Goal: Obtain resource: Obtain resource

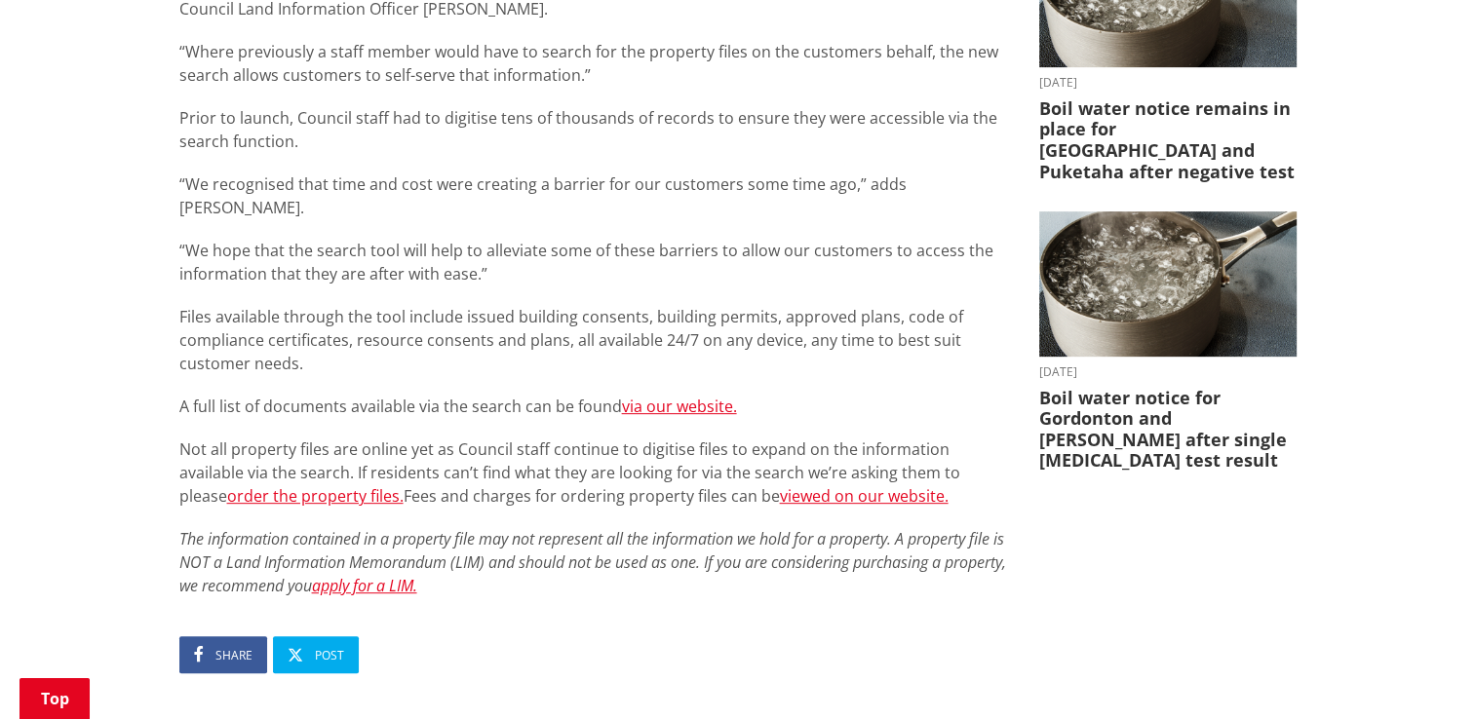
scroll to position [877, 0]
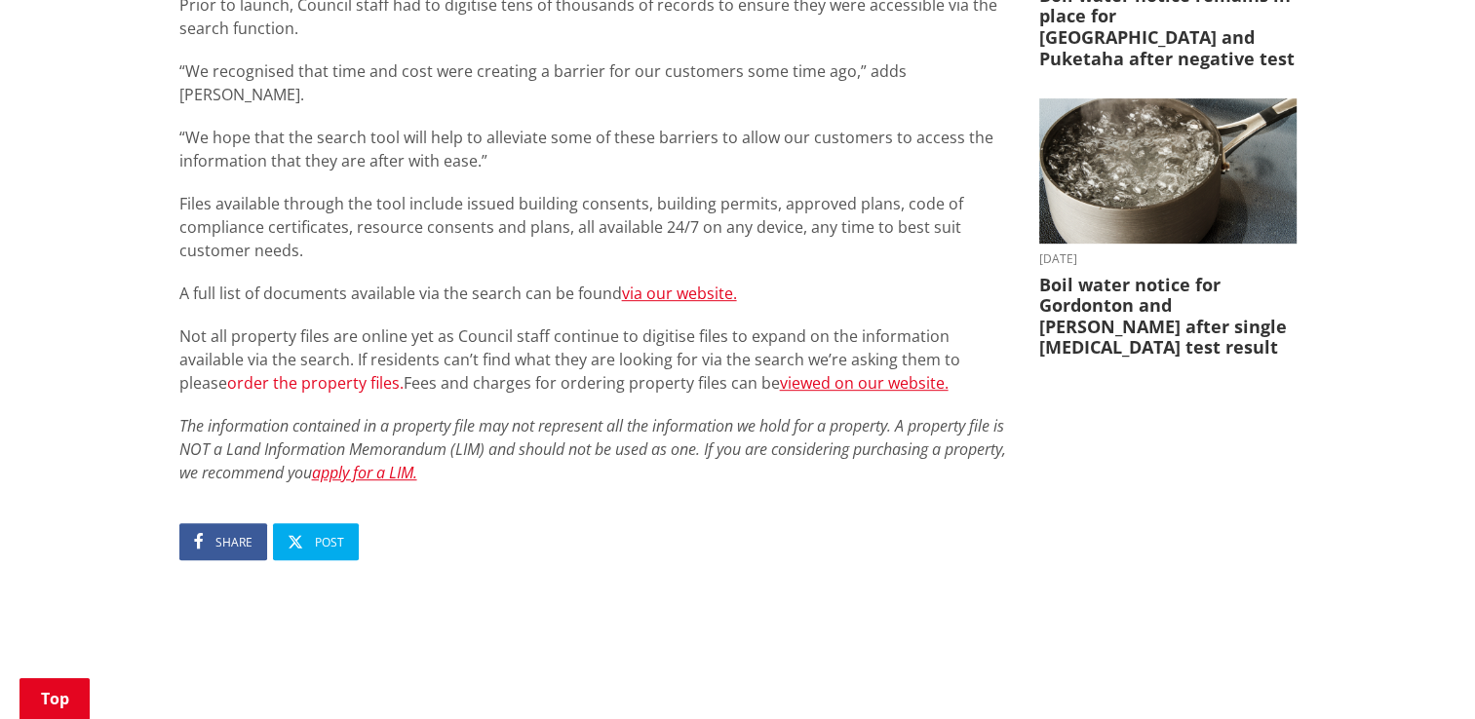
click at [237, 372] on link "order the property files." at bounding box center [315, 382] width 176 height 21
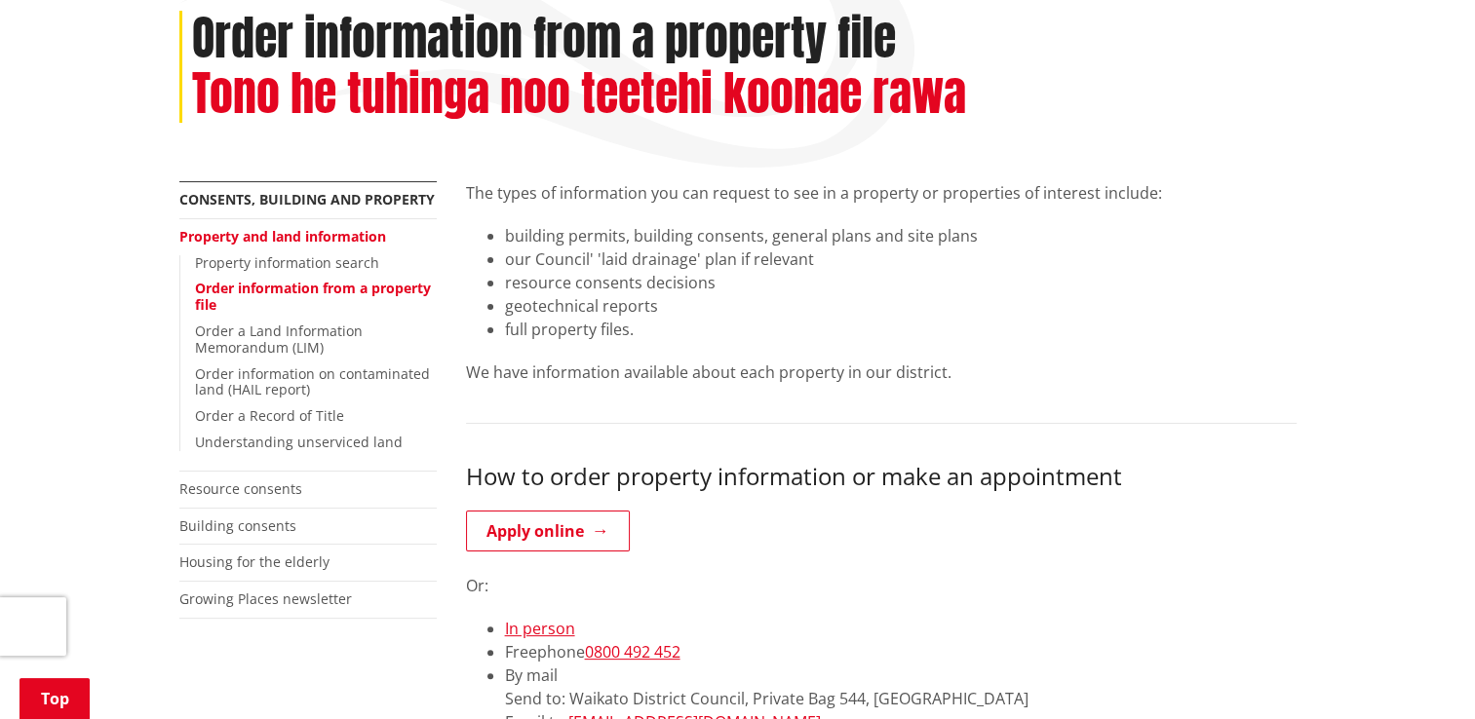
scroll to position [390, 0]
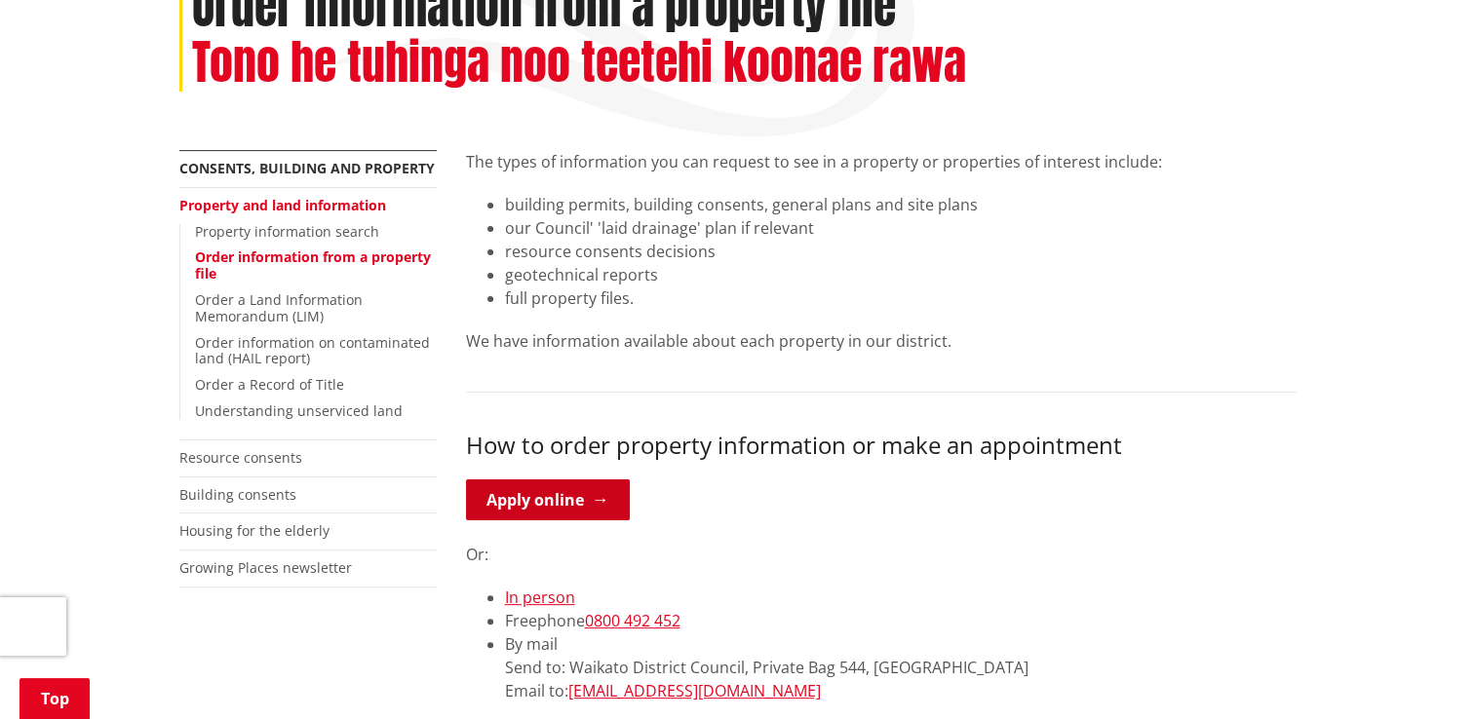
click at [561, 480] on link "Apply online" at bounding box center [548, 500] width 164 height 41
